Goal: Find specific page/section: Find specific page/section

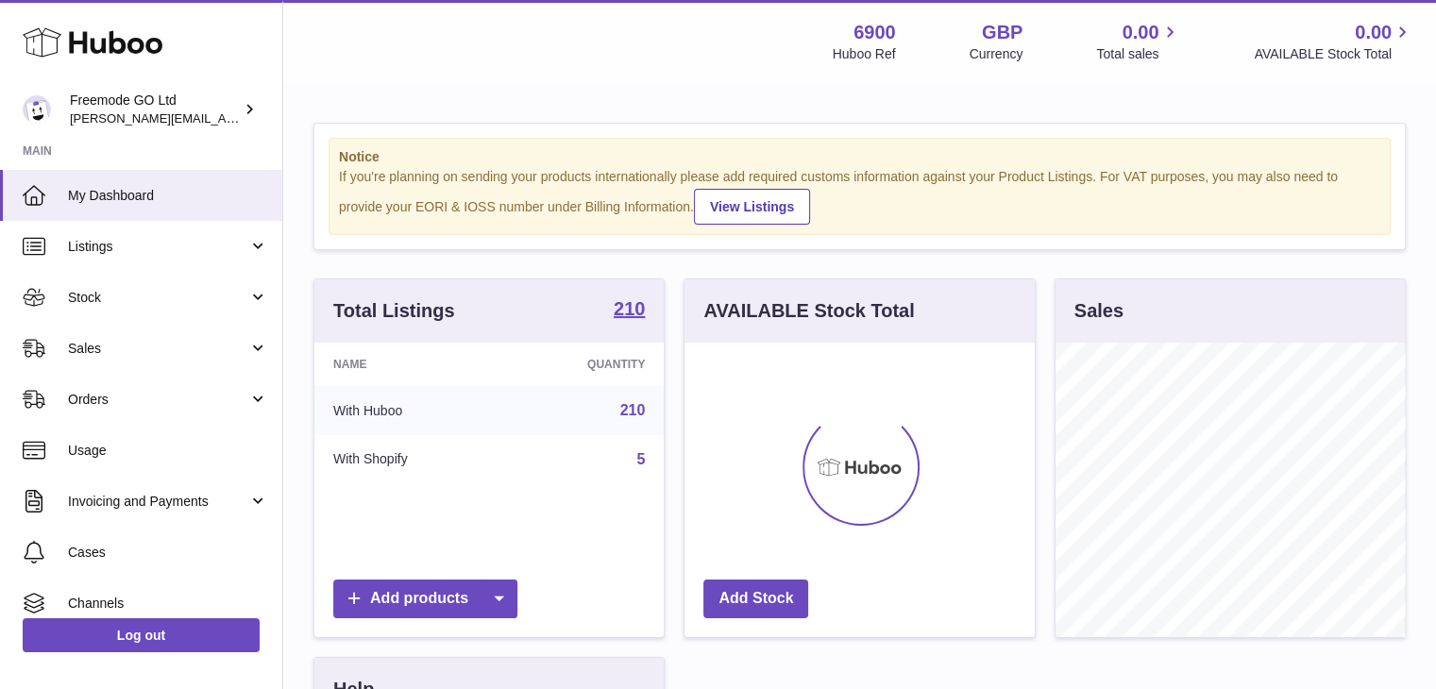
scroll to position [295, 350]
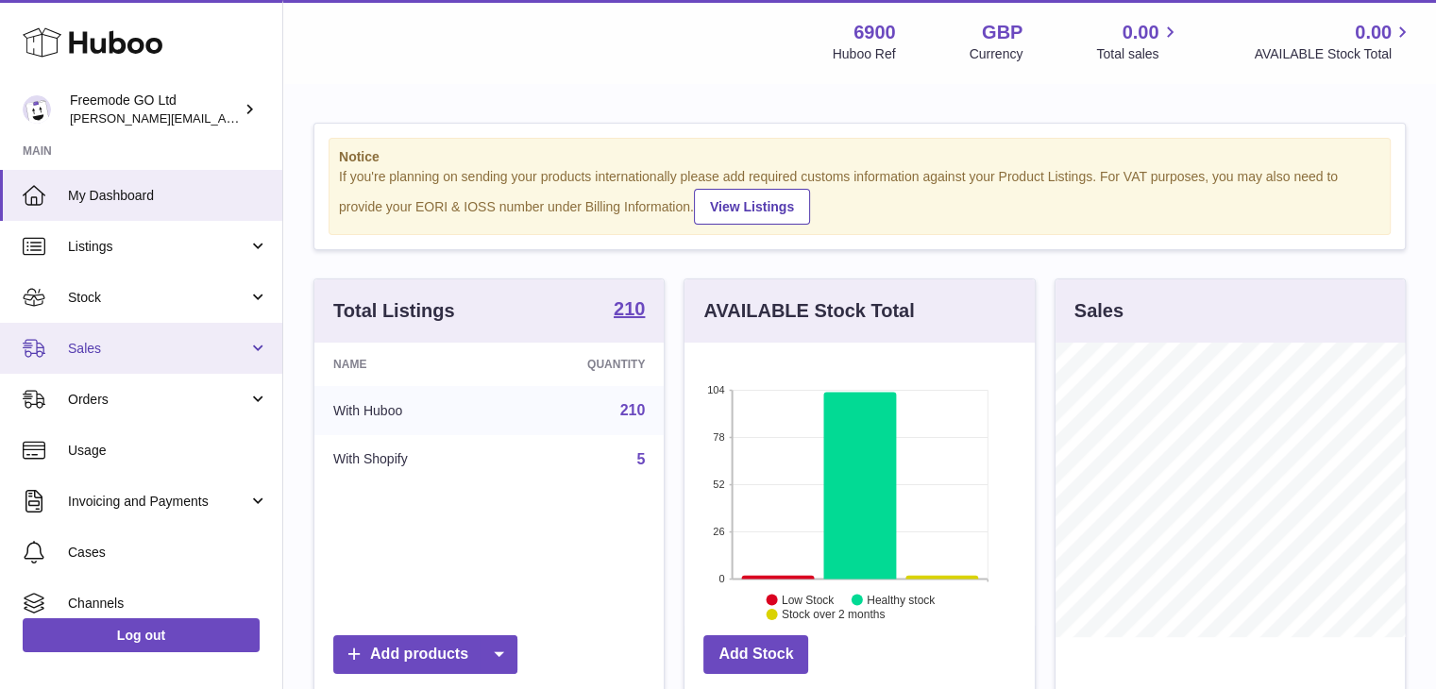
click at [181, 334] on link "Sales" at bounding box center [141, 348] width 282 height 51
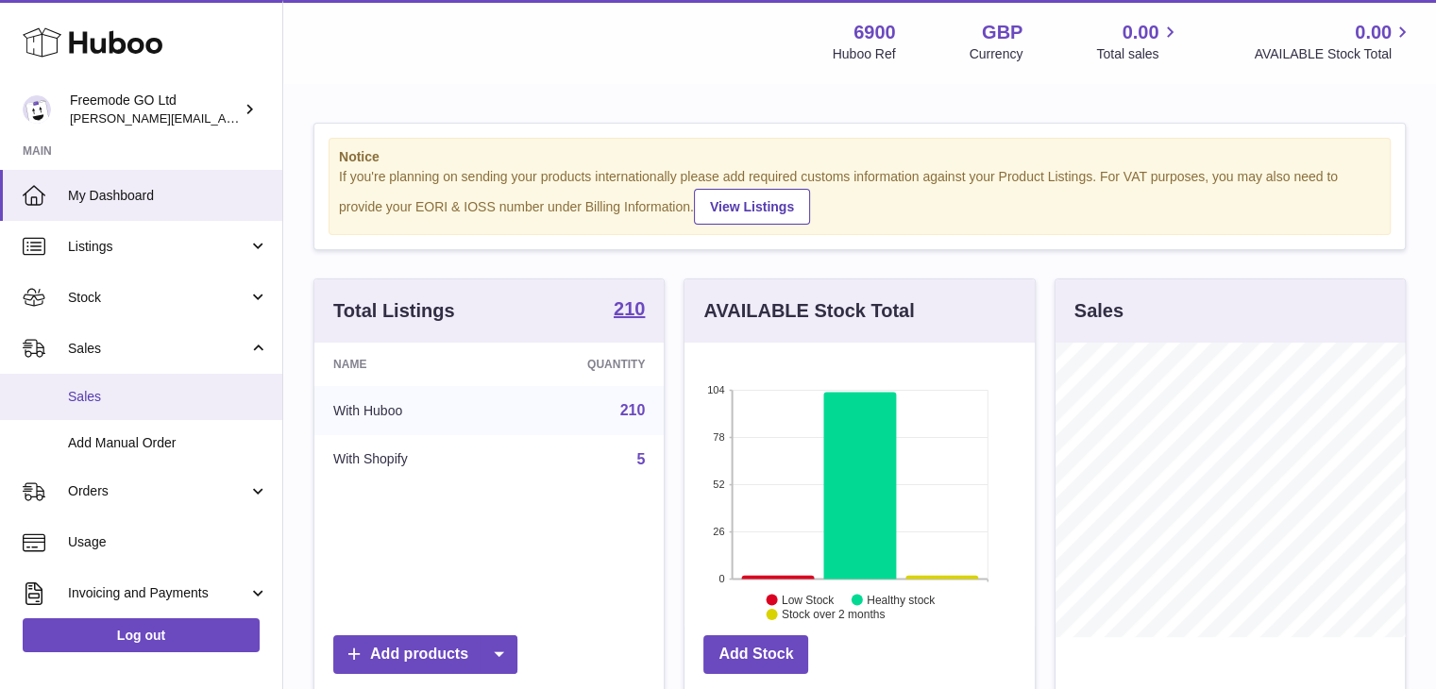
click at [128, 392] on span "Sales" at bounding box center [168, 397] width 200 height 18
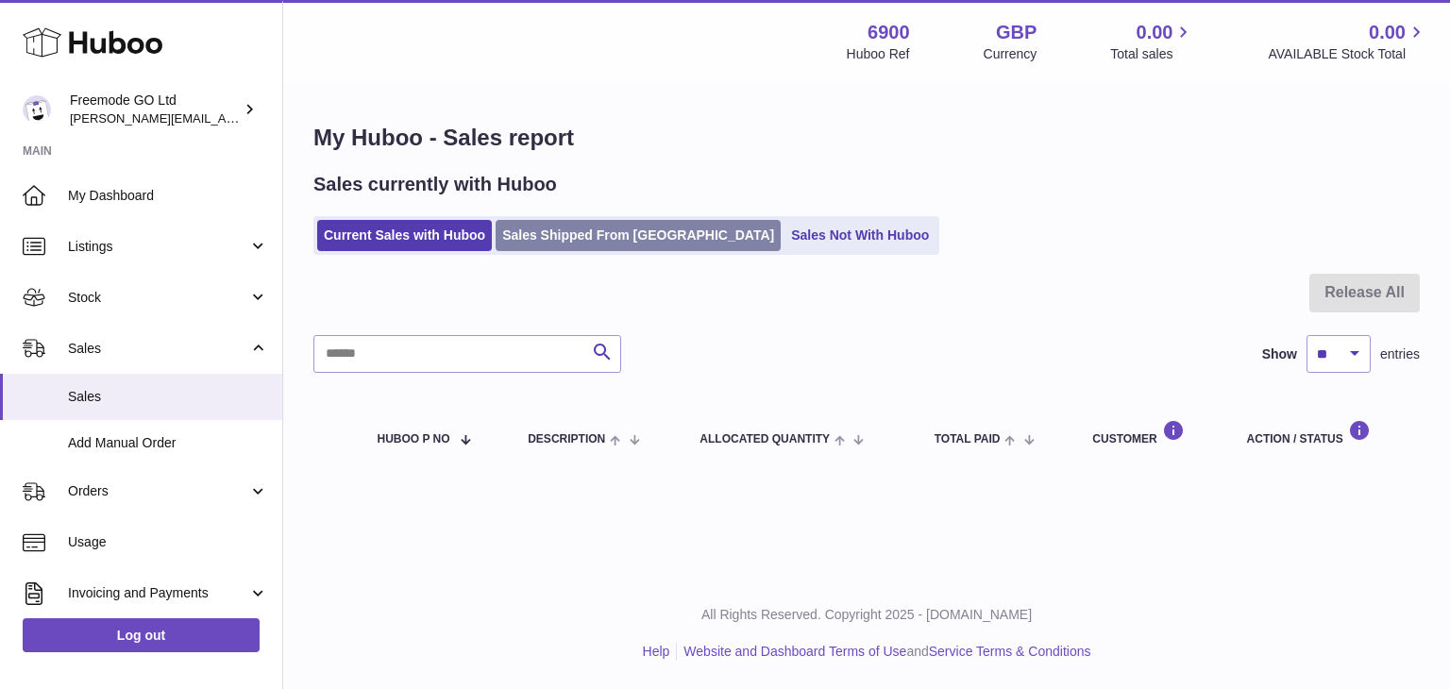
click at [616, 240] on link "Sales Shipped From Huboo" at bounding box center [638, 235] width 285 height 31
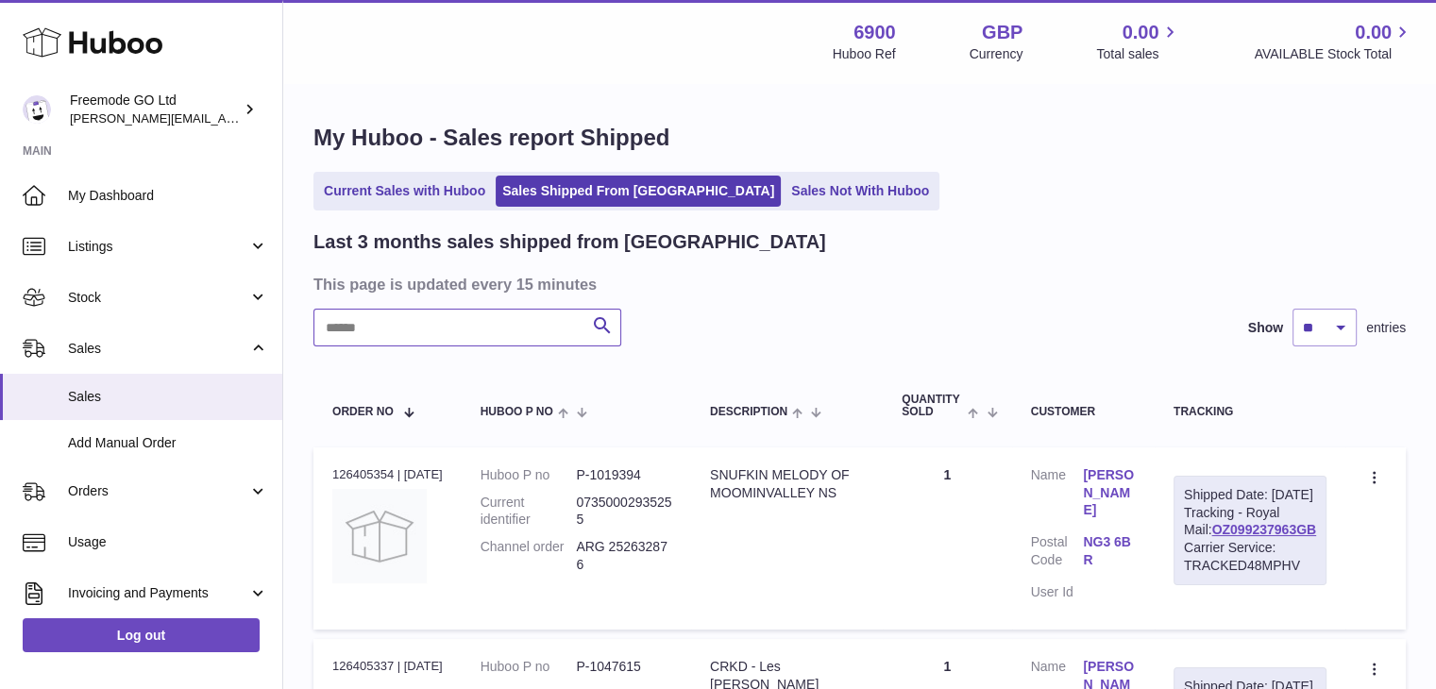
click at [508, 337] on input "text" at bounding box center [467, 328] width 308 height 38
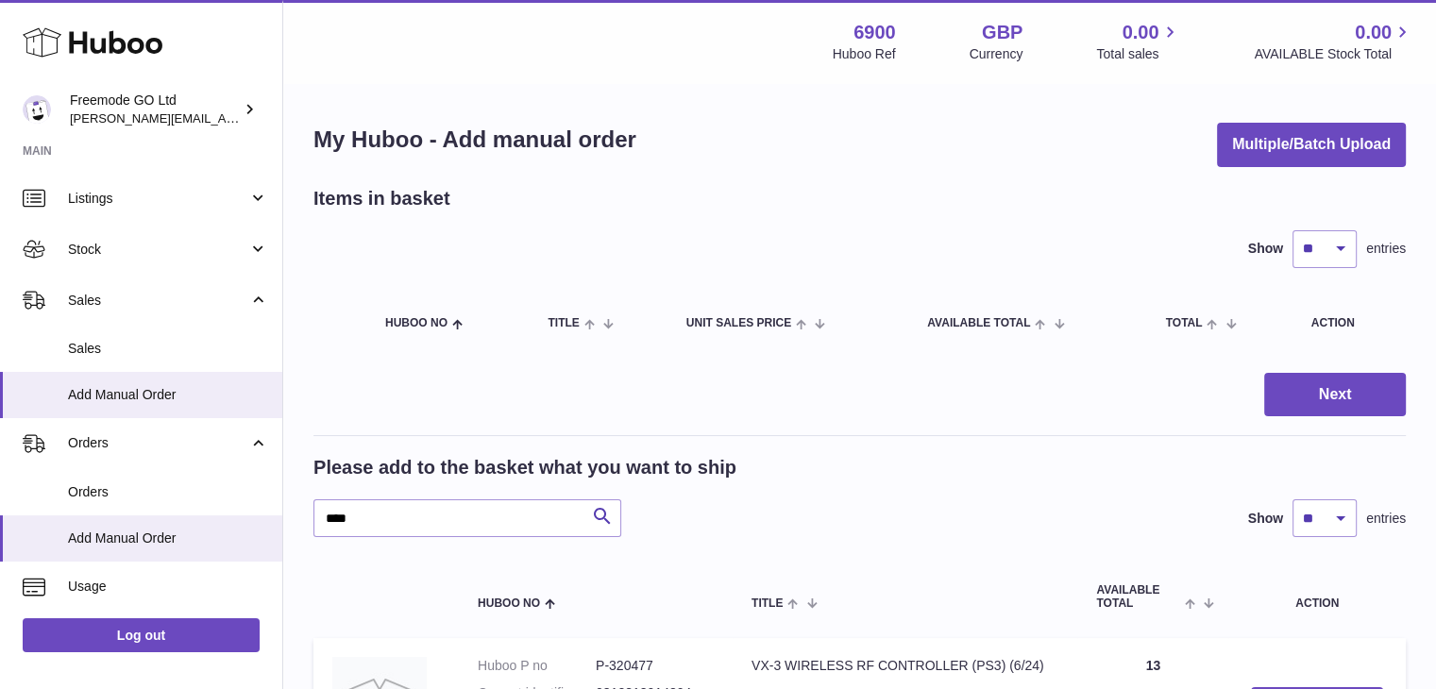
scroll to position [302, 0]
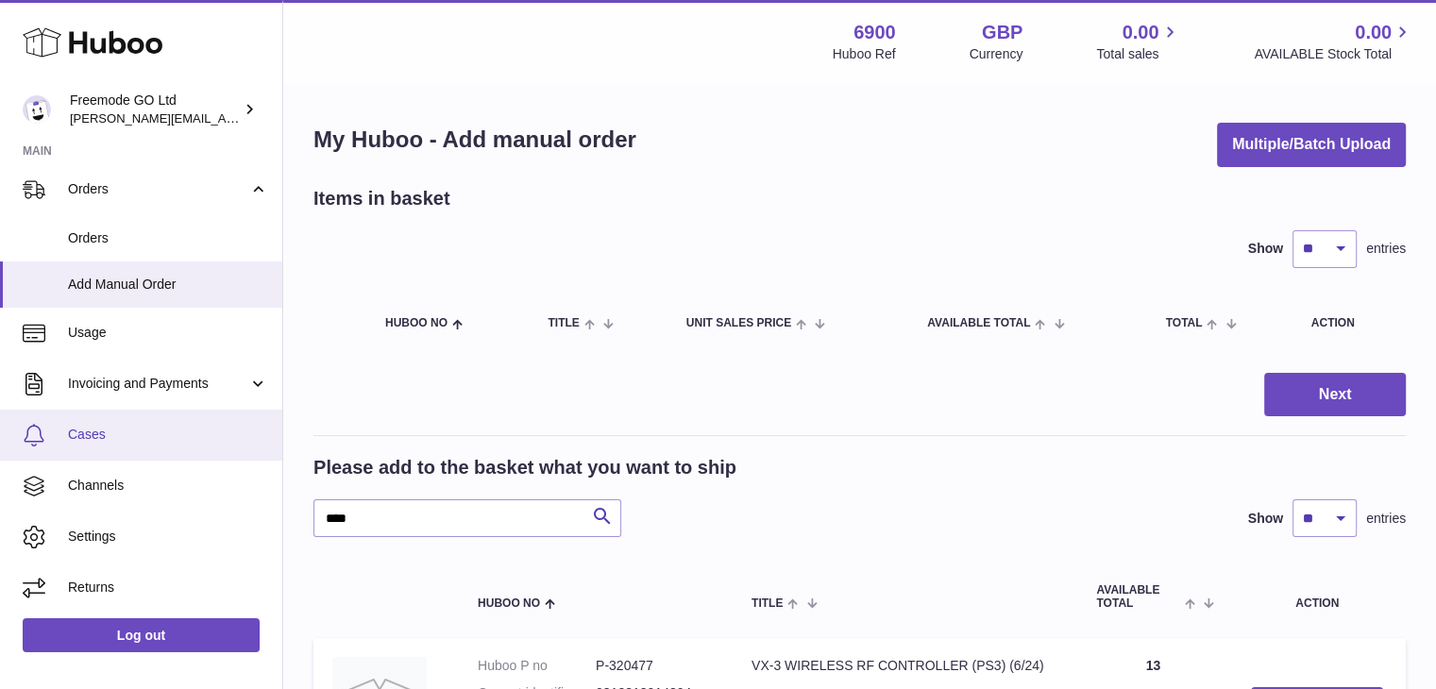
click at [121, 427] on span "Cases" at bounding box center [168, 435] width 200 height 18
